Goal: Information Seeking & Learning: Find specific fact

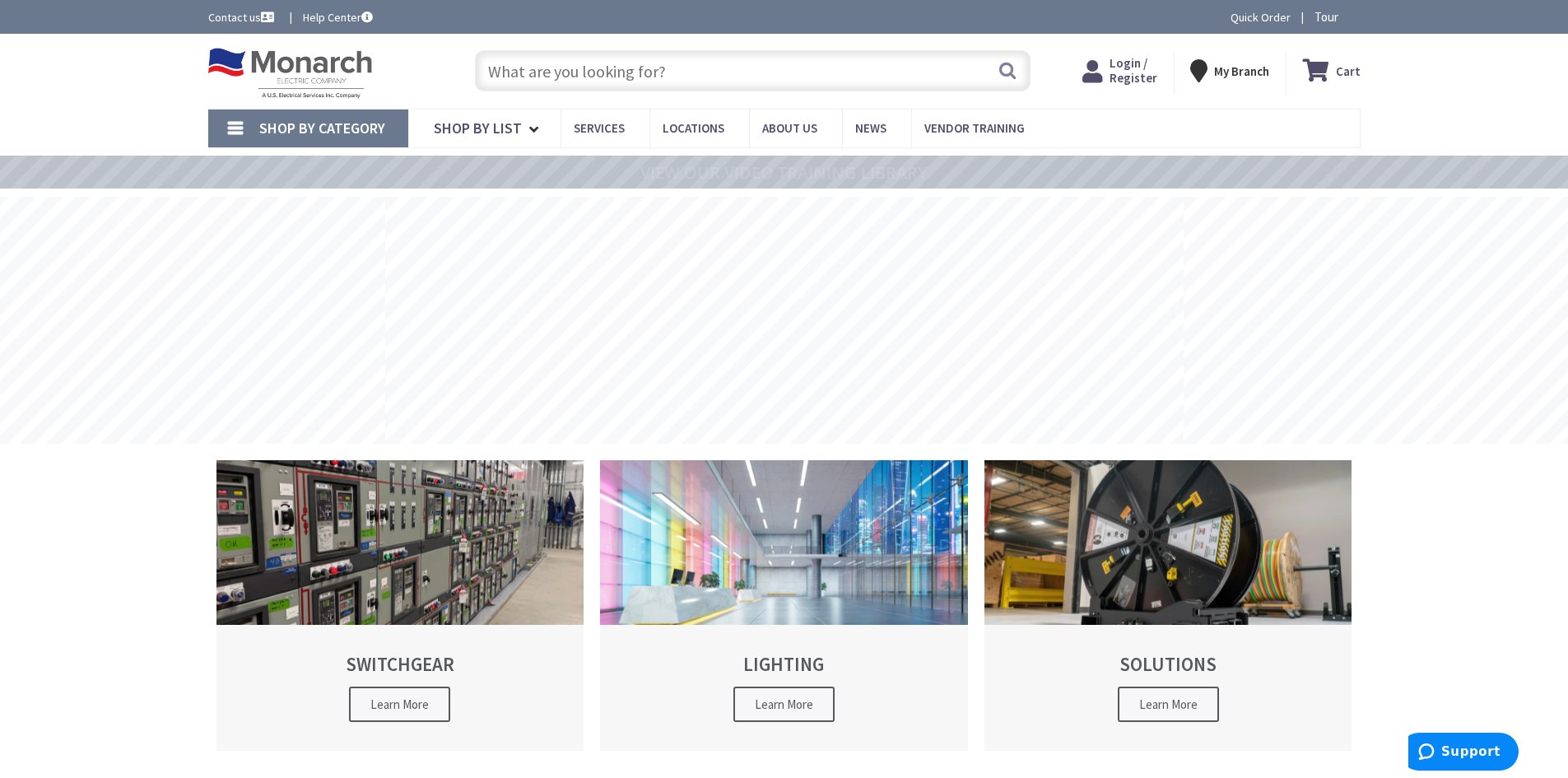
click at [1143, 73] on span "Login / Register" at bounding box center [1134, 70] width 48 height 31
click at [716, 76] on input "text" at bounding box center [752, 70] width 555 height 41
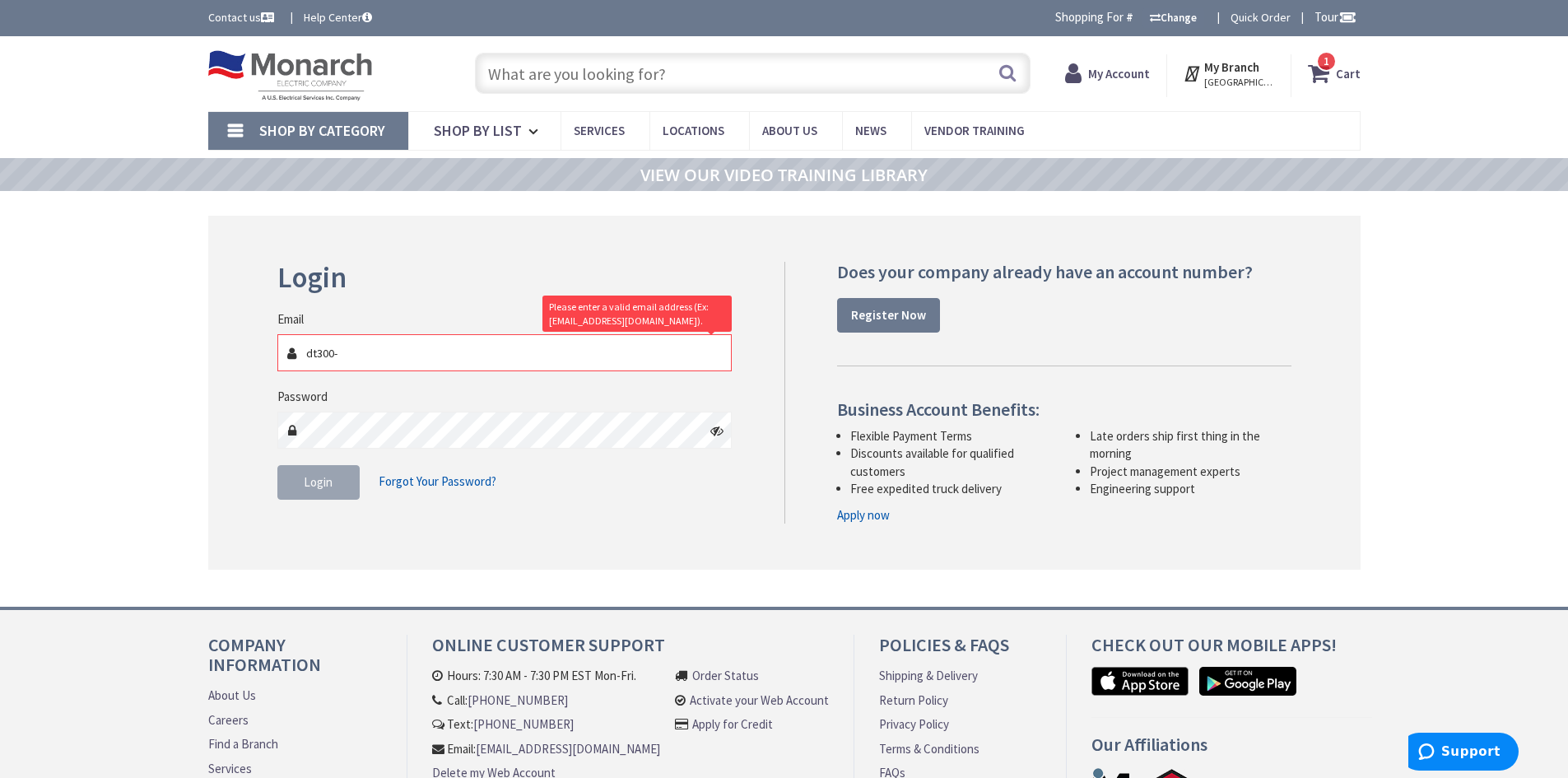
type input "dt300-"
click at [543, 78] on input "text" at bounding box center [752, 73] width 555 height 41
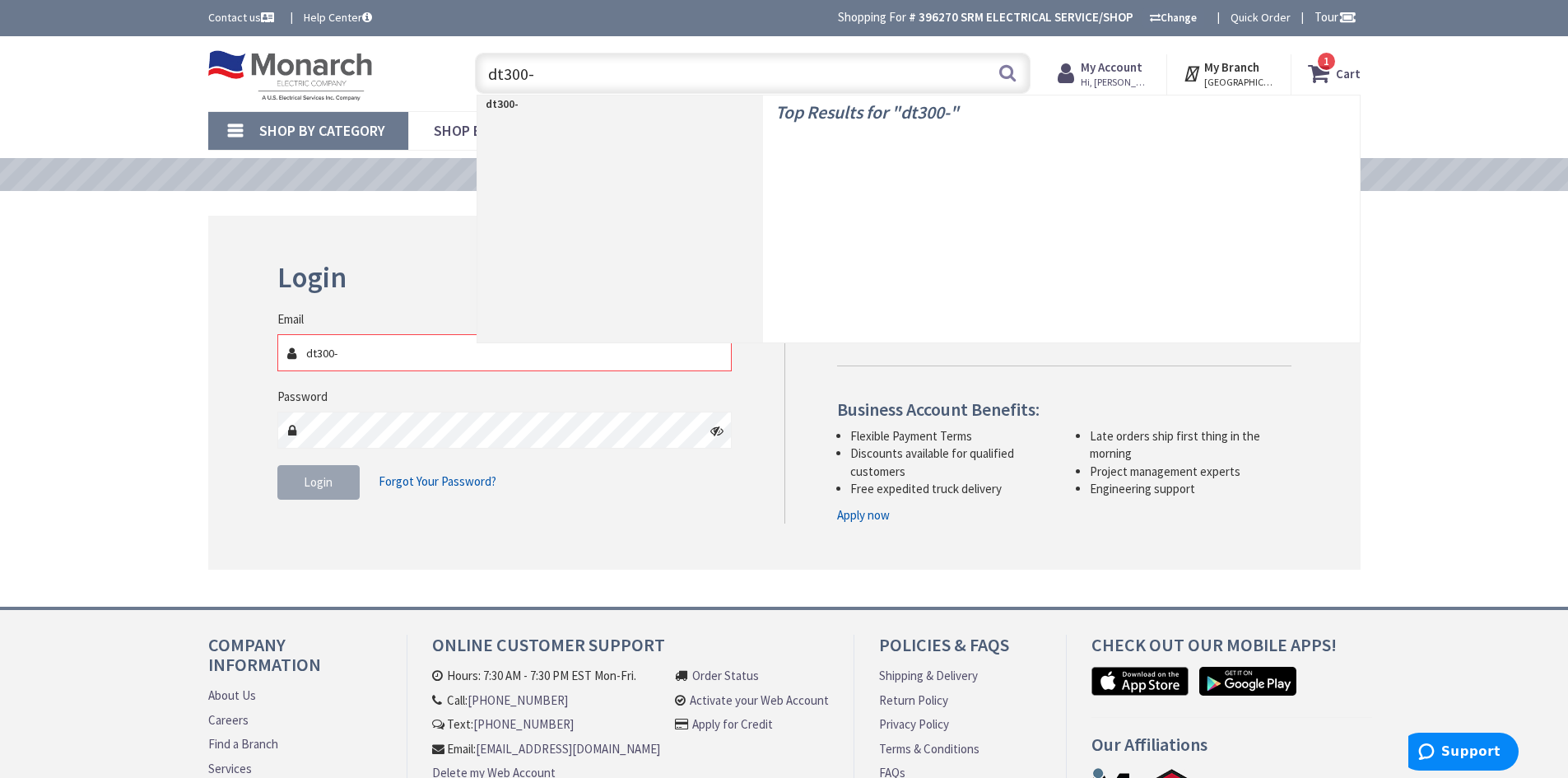
type input "dt300-w"
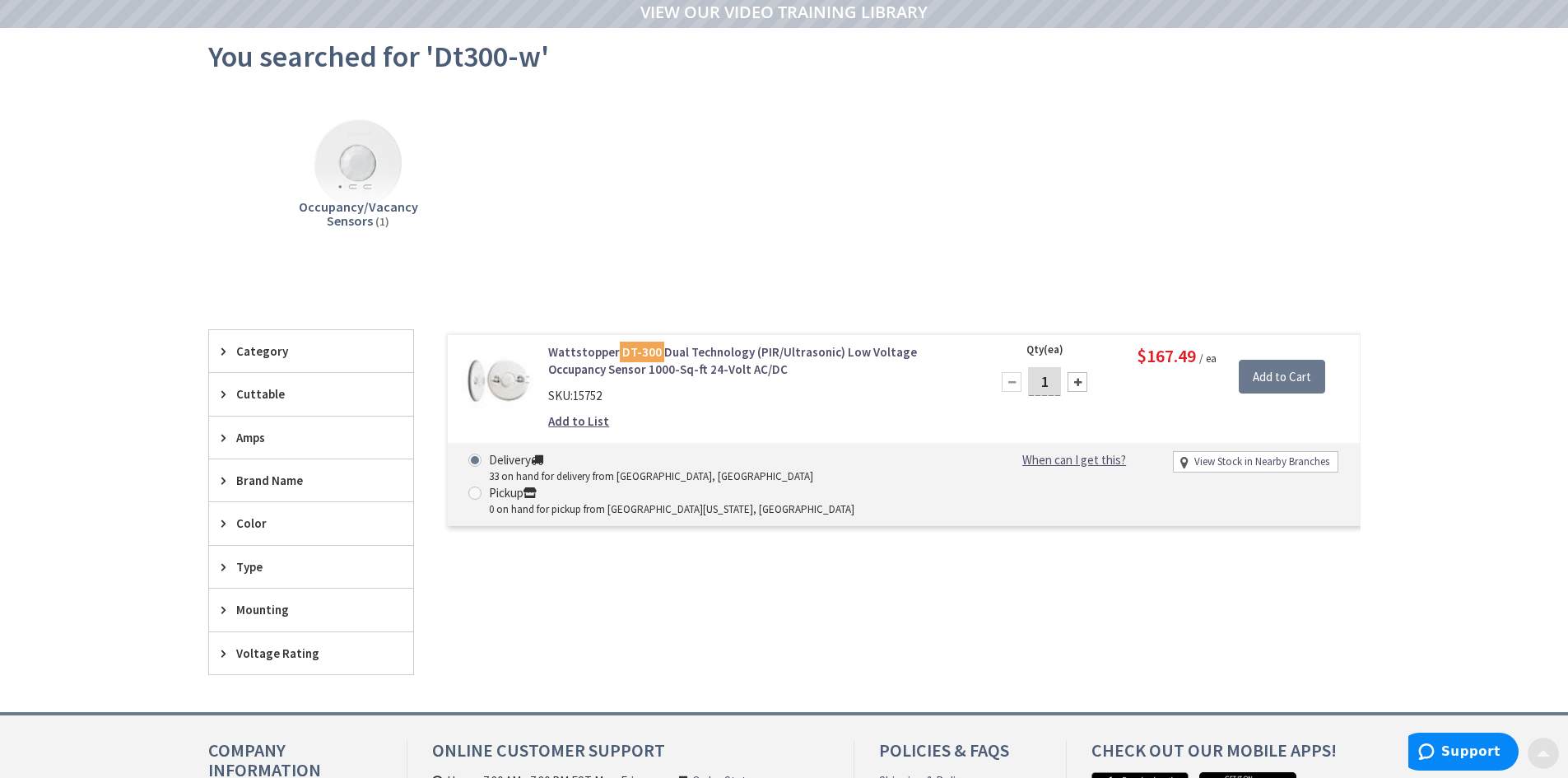
scroll to position [165, 0]
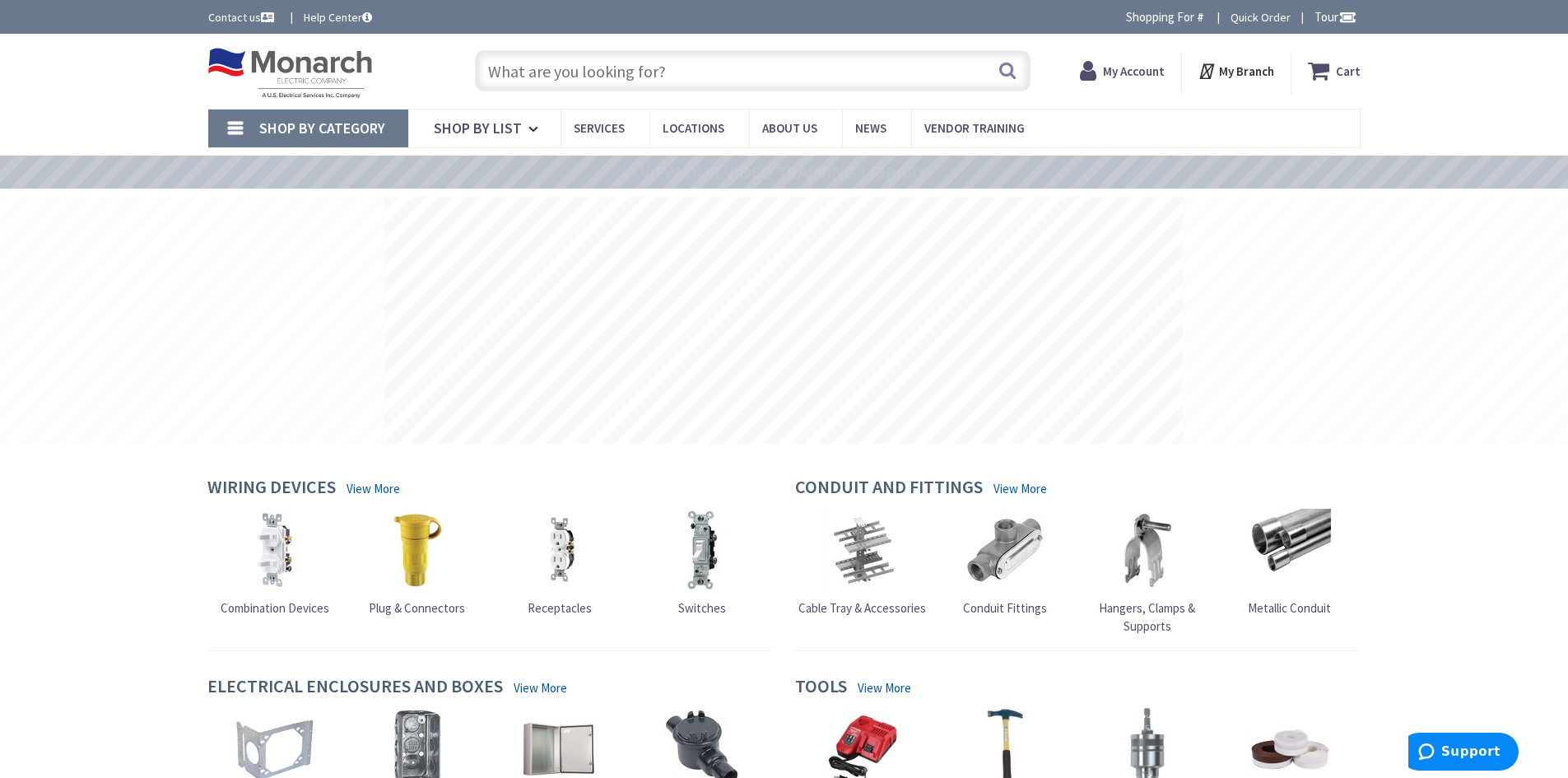
click at [583, 75] on input "text" at bounding box center [752, 70] width 555 height 41
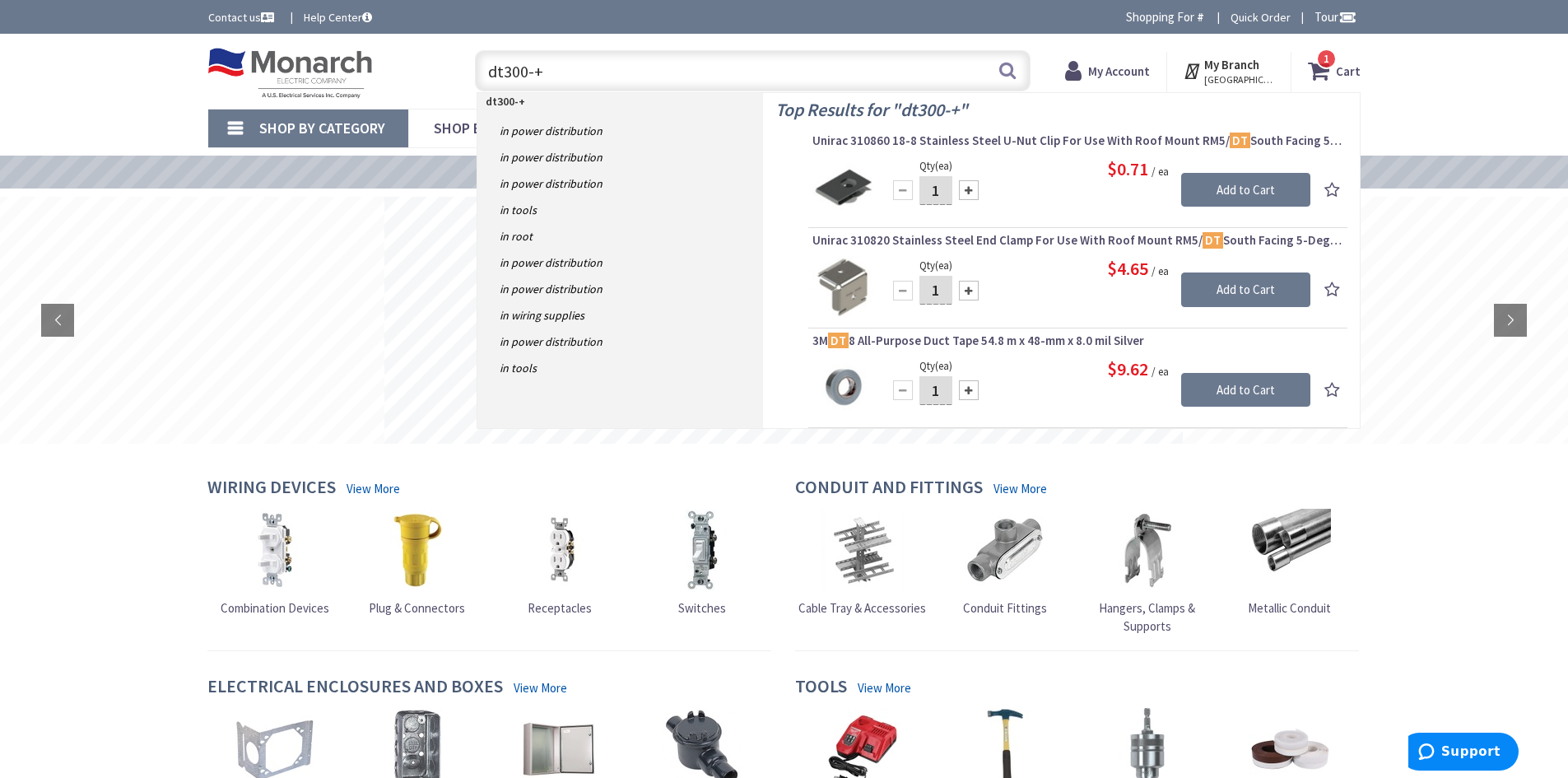
type input "dt300-+w"
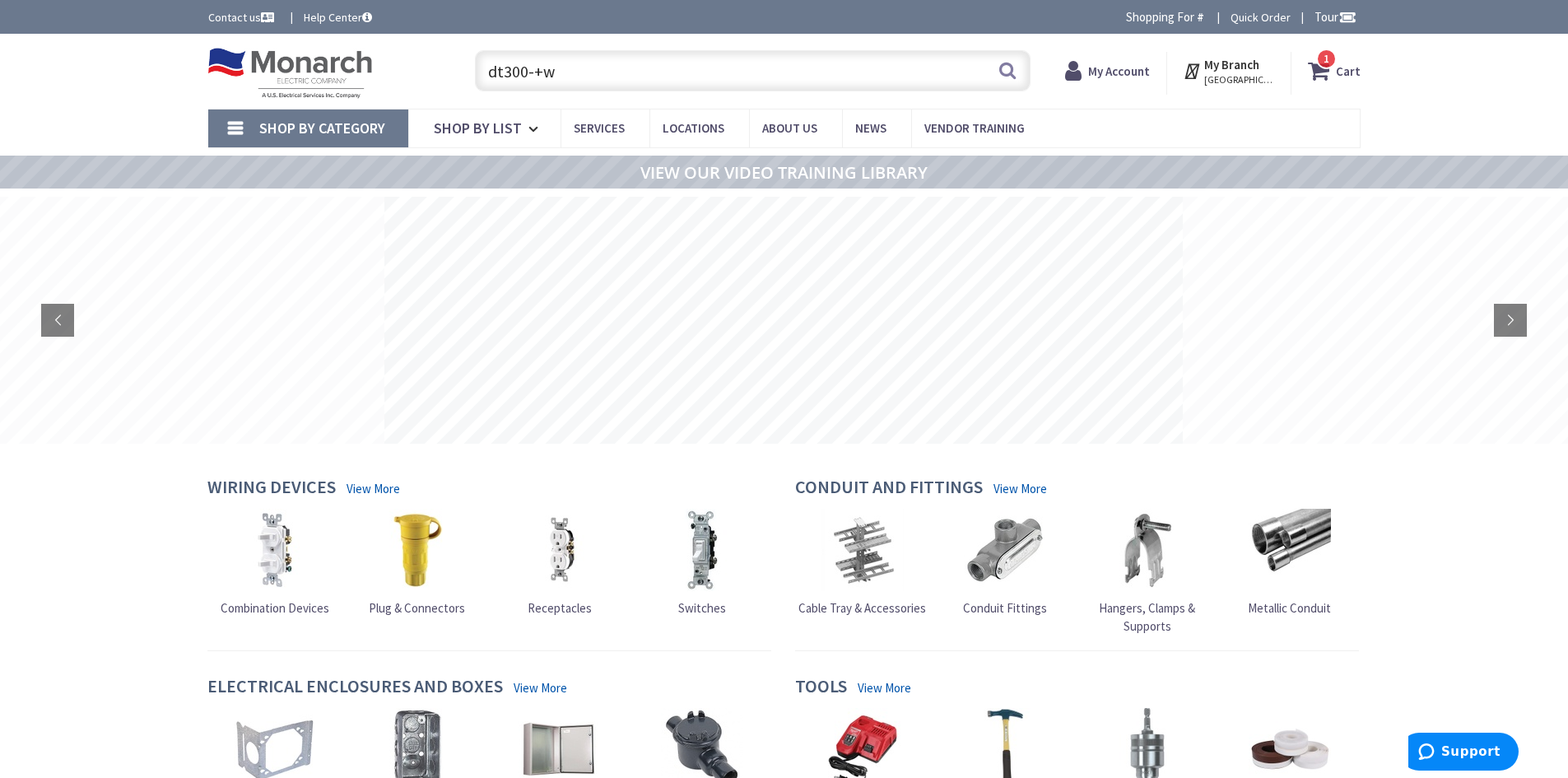
click at [540, 74] on input "dt300-+w" at bounding box center [752, 70] width 555 height 41
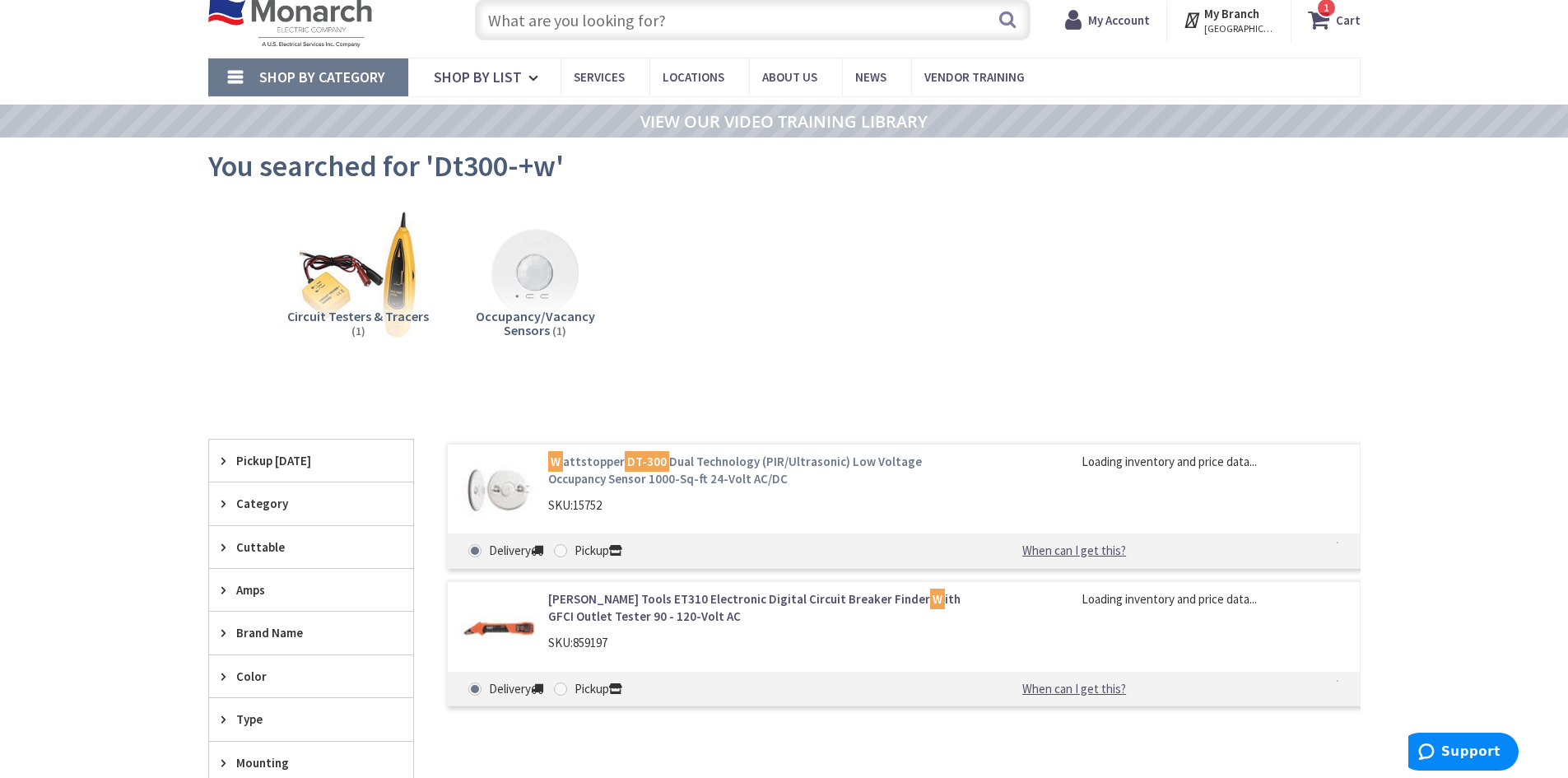
scroll to position [82, 0]
